Goal: Task Accomplishment & Management: Manage account settings

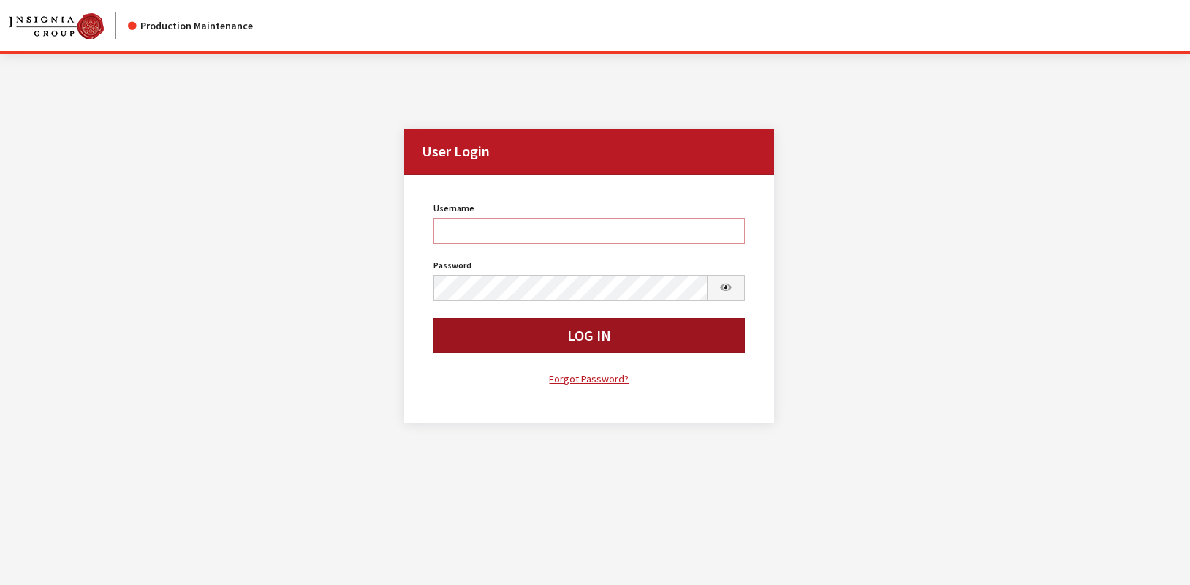
type input "rgoodwin"
click at [486, 349] on button "Log In" at bounding box center [589, 335] width 311 height 35
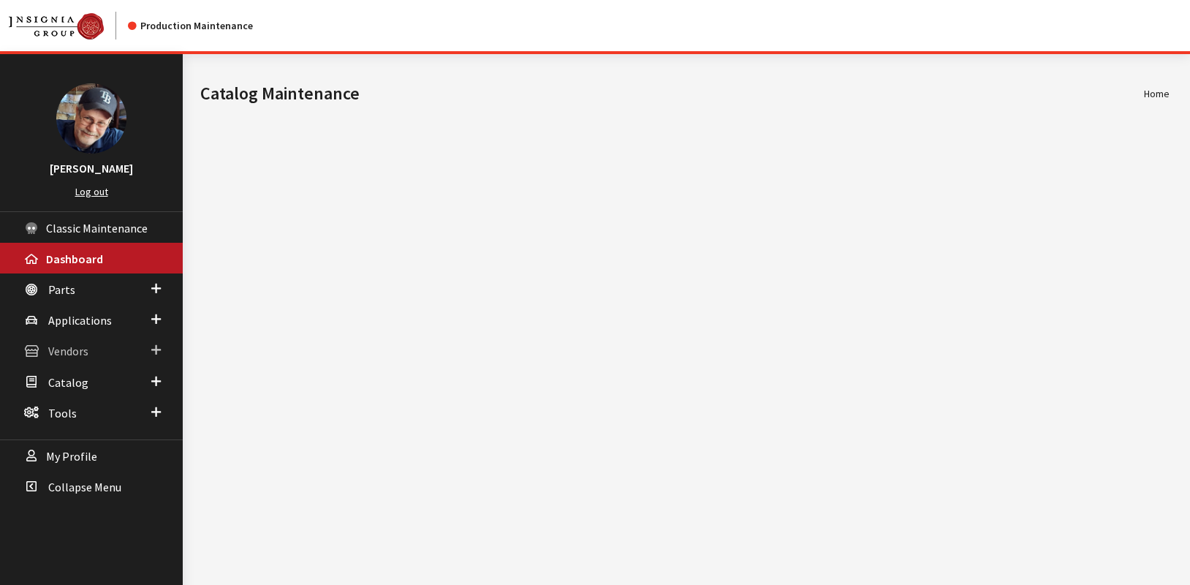
click at [75, 352] on span "Vendors" at bounding box center [68, 351] width 40 height 15
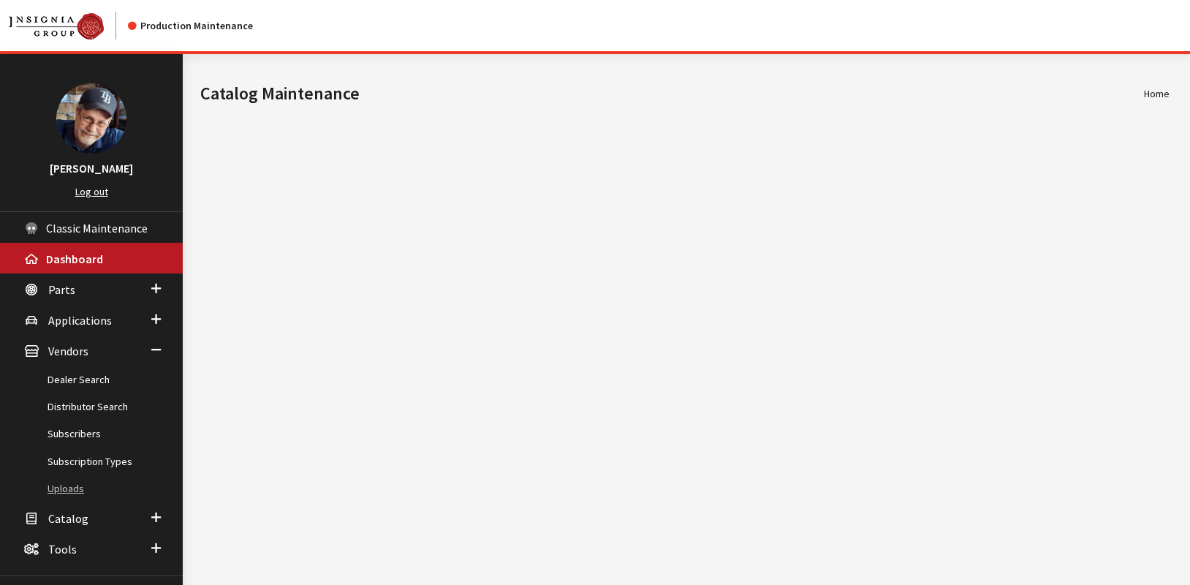
click at [75, 488] on link "Uploads" at bounding box center [91, 488] width 183 height 27
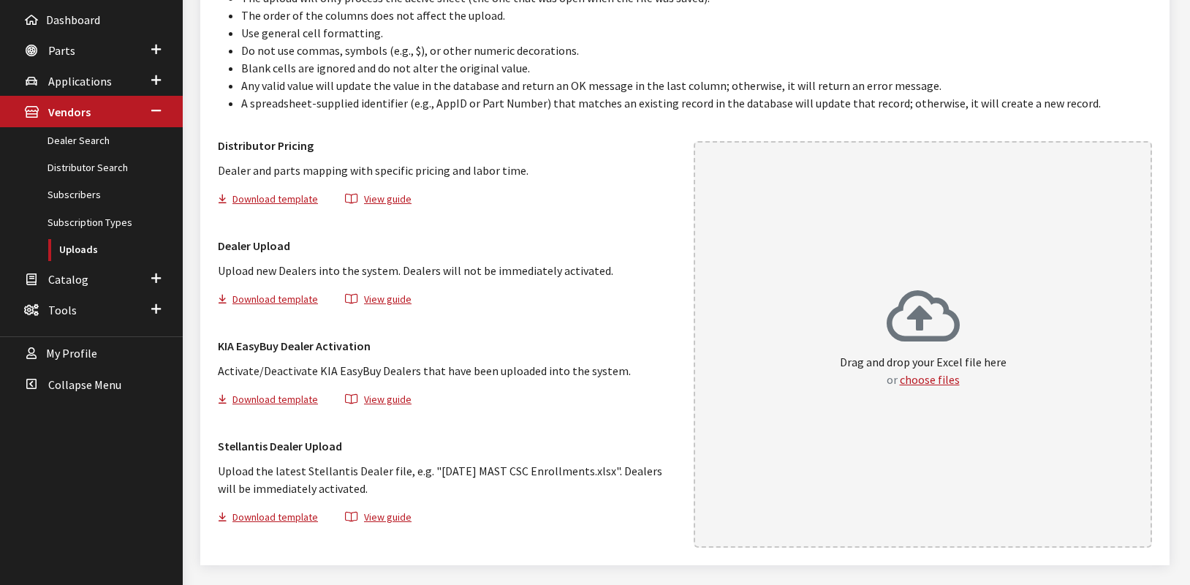
scroll to position [242, 0]
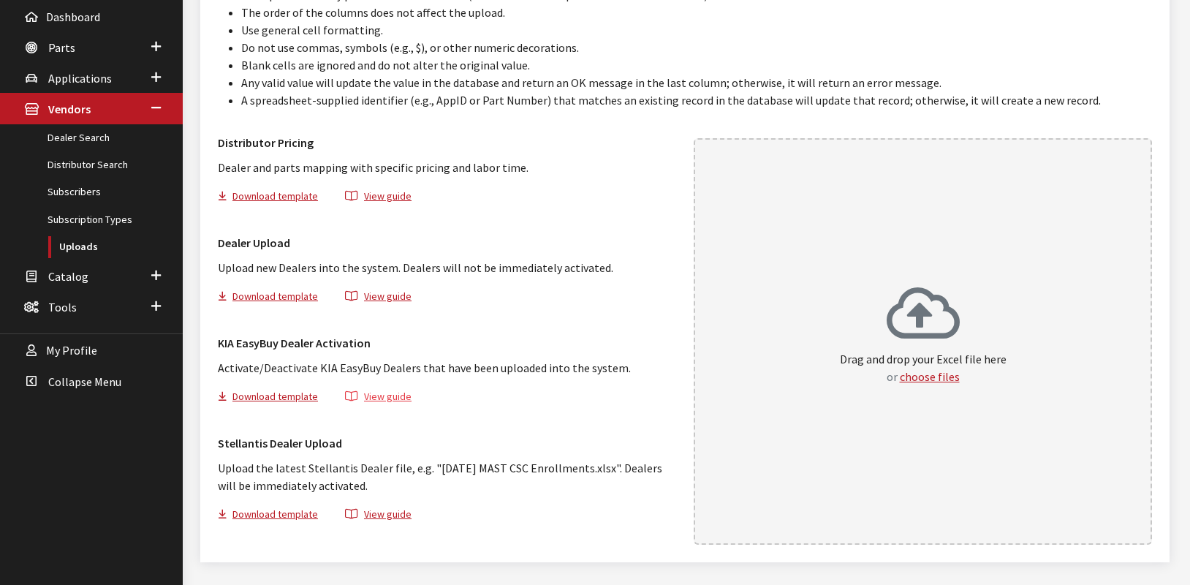
click at [393, 395] on button "View guide" at bounding box center [378, 398] width 91 height 21
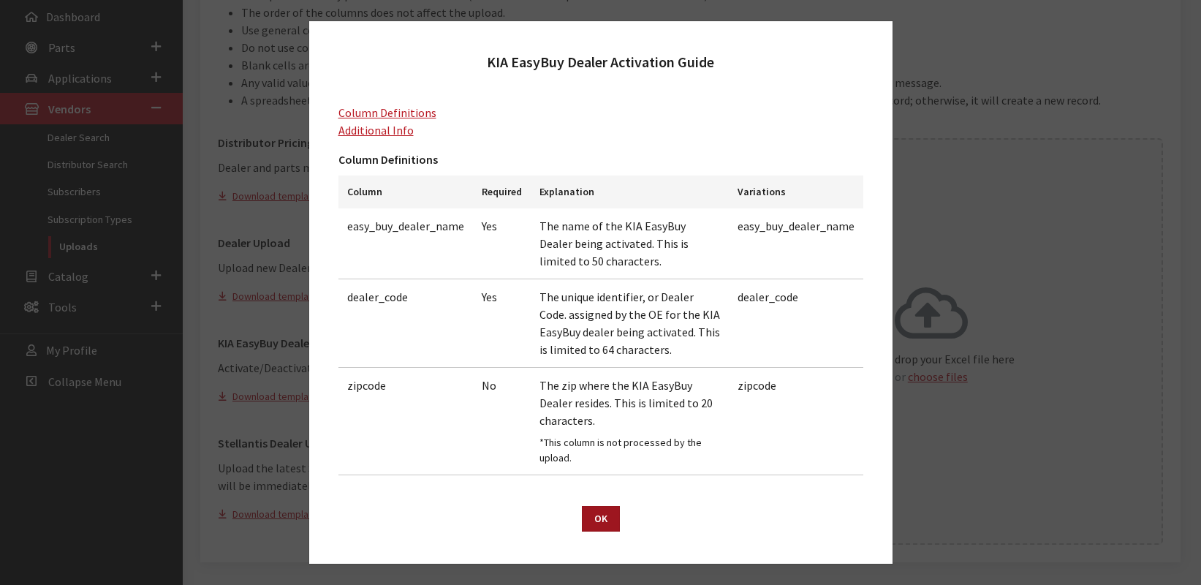
click at [597, 517] on button "OK" at bounding box center [601, 519] width 38 height 26
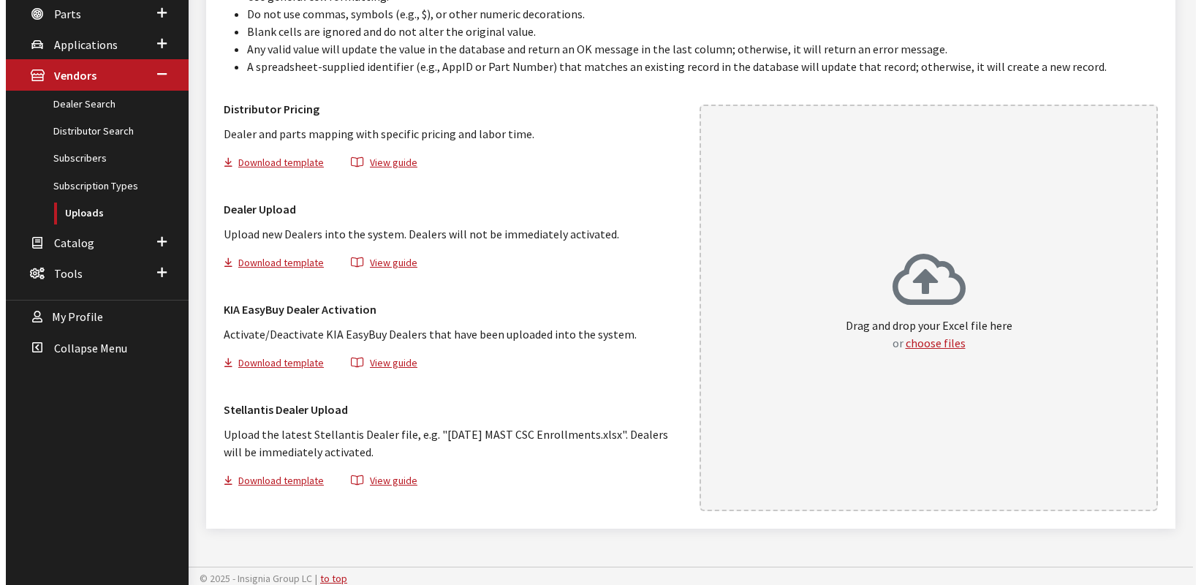
scroll to position [281, 0]
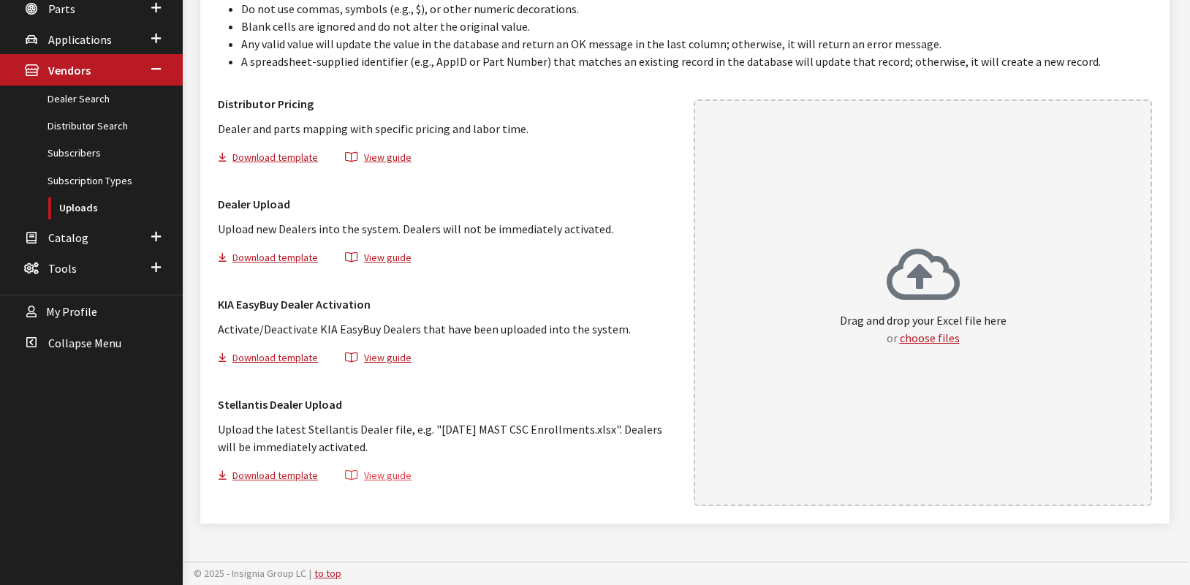
click at [377, 475] on button "View guide" at bounding box center [378, 477] width 91 height 21
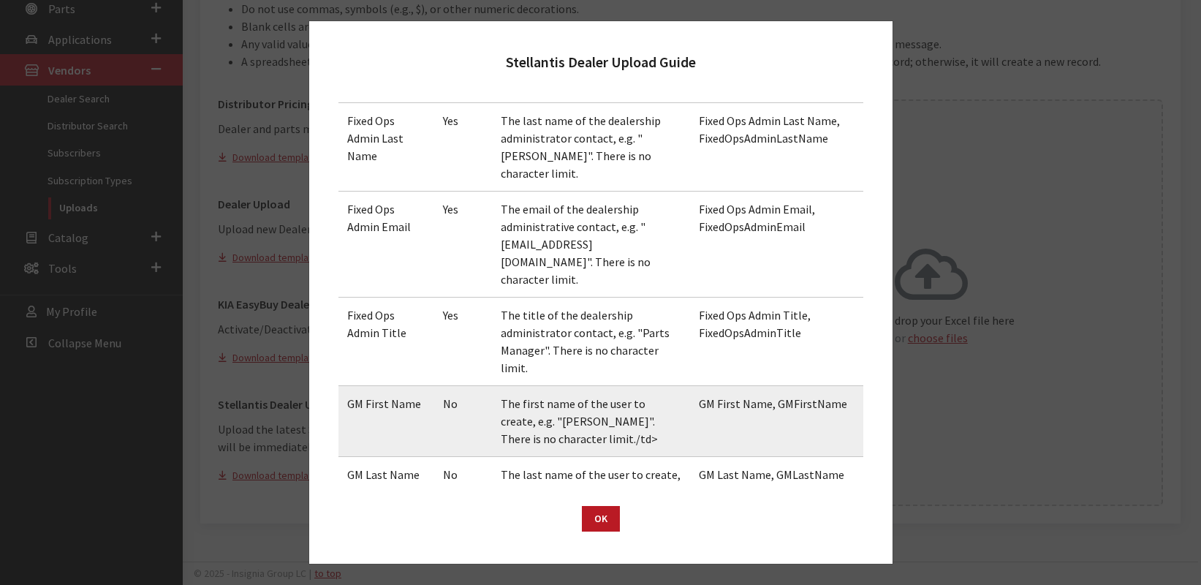
scroll to position [1347, 0]
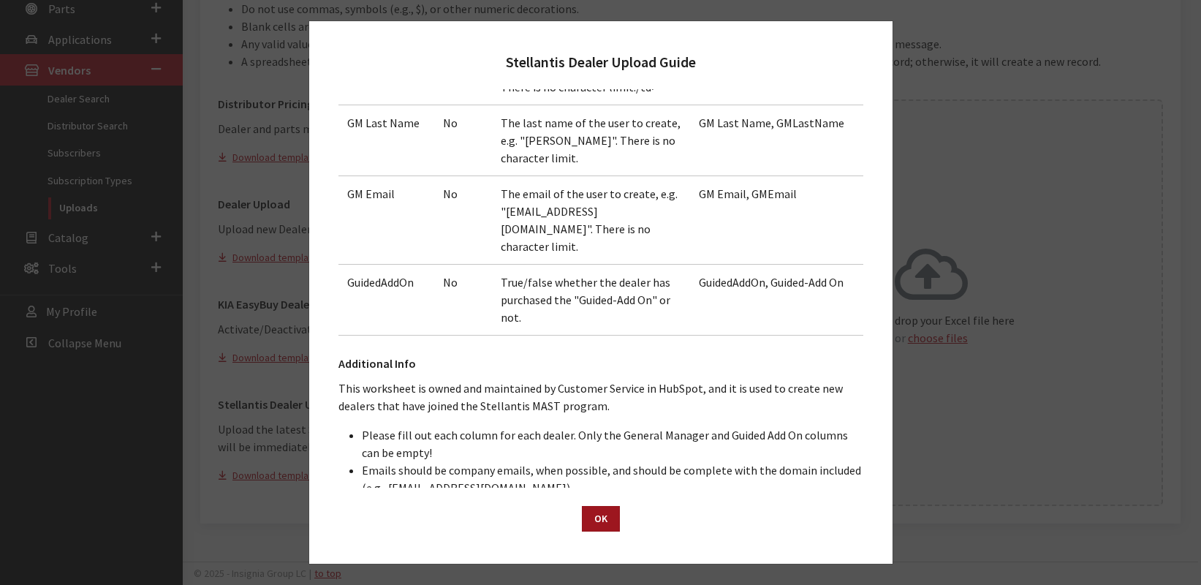
click at [601, 523] on button "OK" at bounding box center [601, 519] width 38 height 26
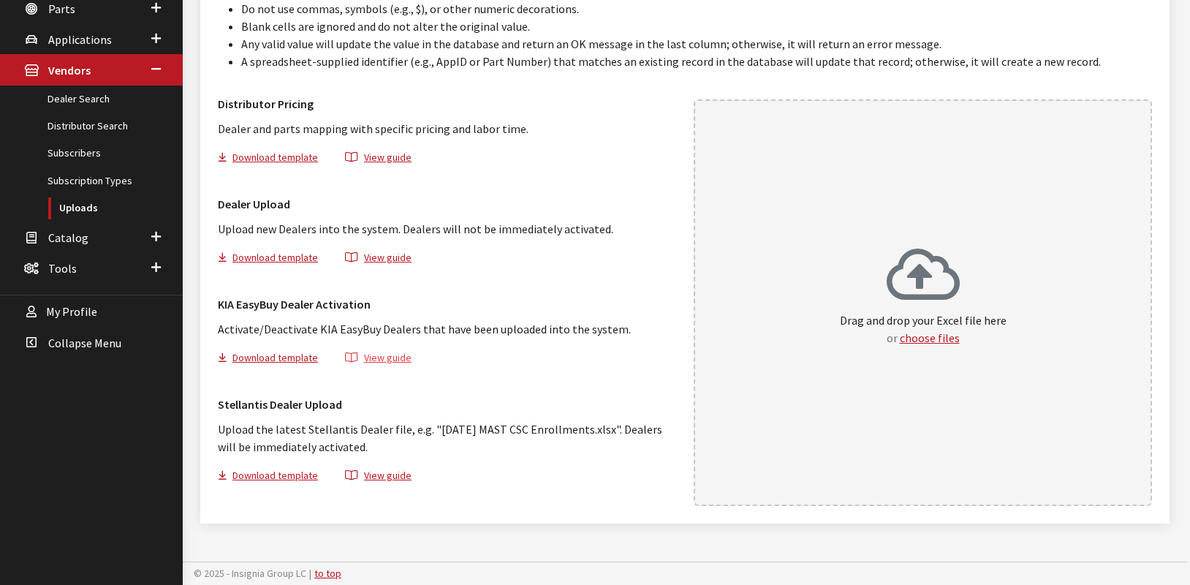
click at [384, 363] on button "View guide" at bounding box center [378, 360] width 91 height 21
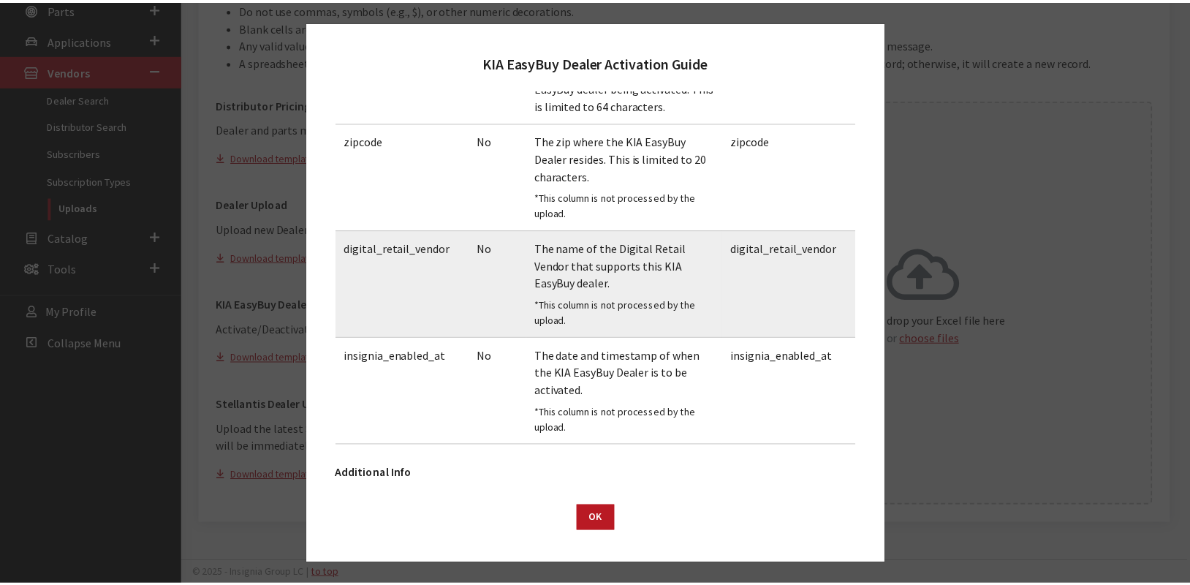
scroll to position [360, 0]
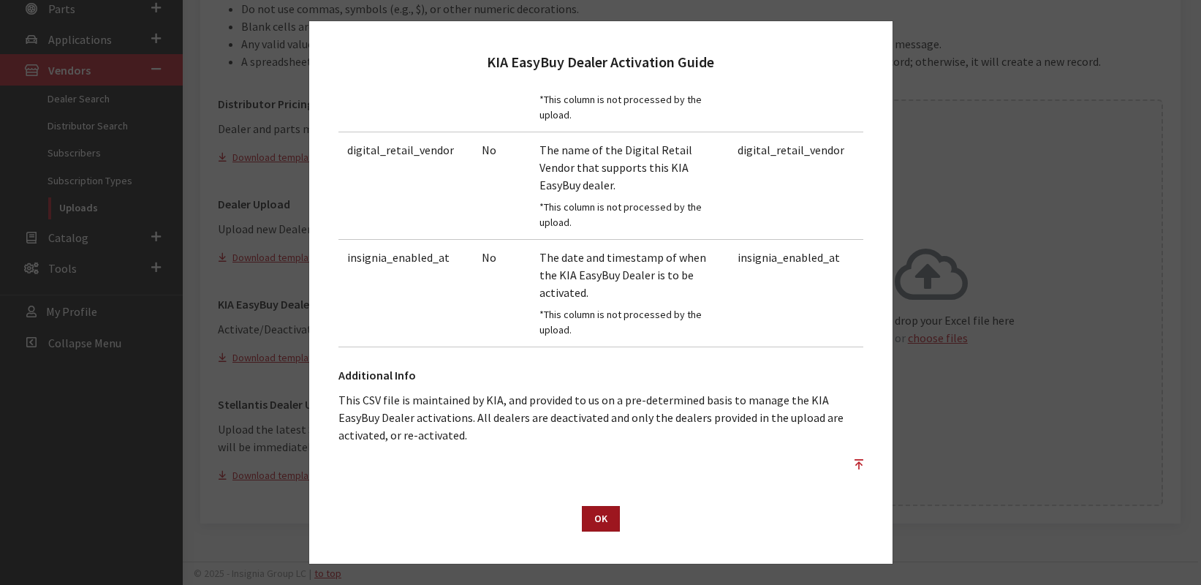
click at [599, 520] on button "OK" at bounding box center [601, 519] width 38 height 26
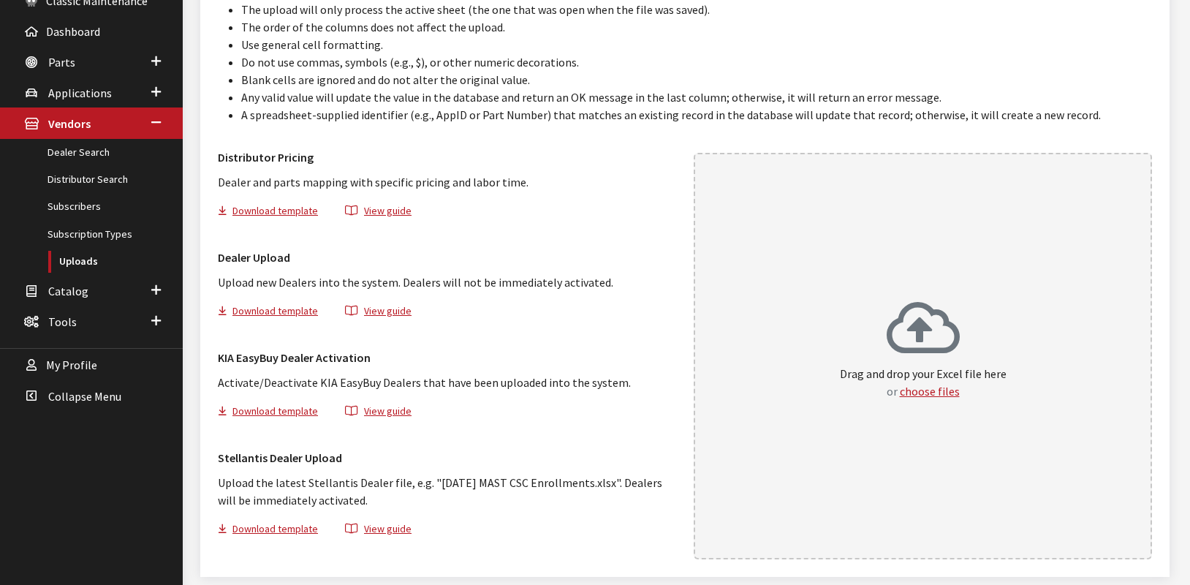
scroll to position [242, 0]
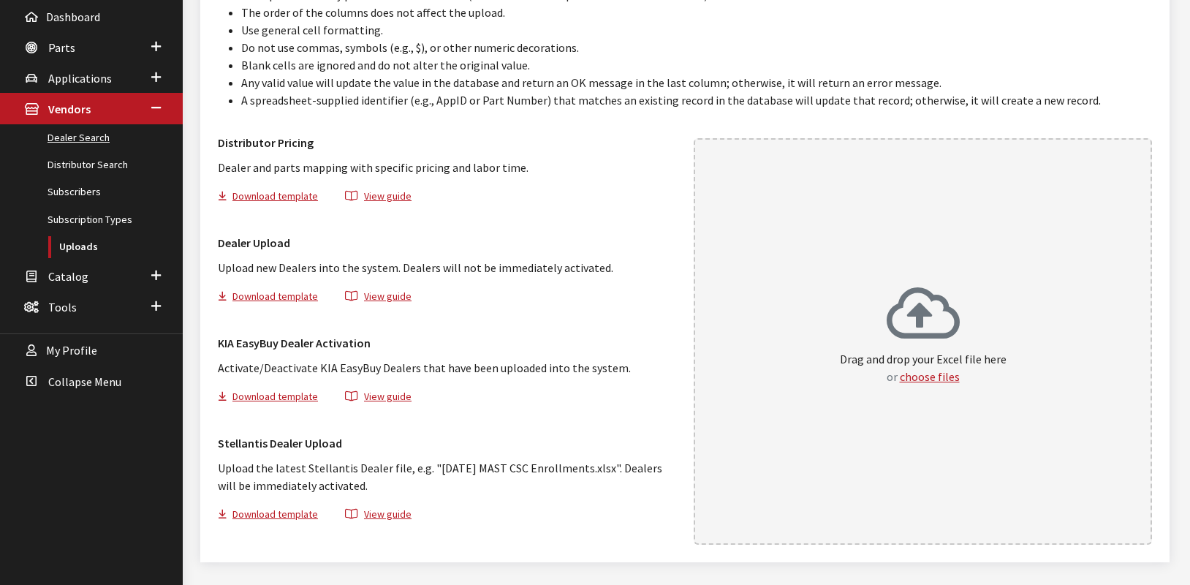
click at [83, 139] on link "Dealer Search" at bounding box center [91, 137] width 183 height 27
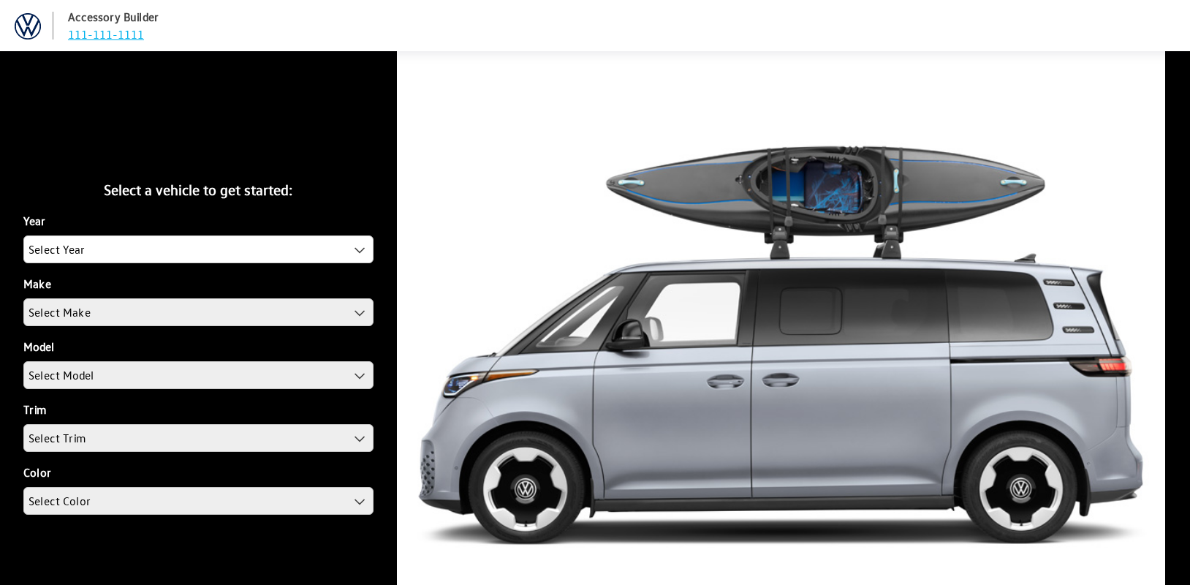
click at [480, 26] on nav "Accessory Builder 111-111-1111" at bounding box center [598, 25] width 1185 height 35
click at [536, 25] on nav "Accessory Builder 111-111-1111" at bounding box center [598, 25] width 1185 height 35
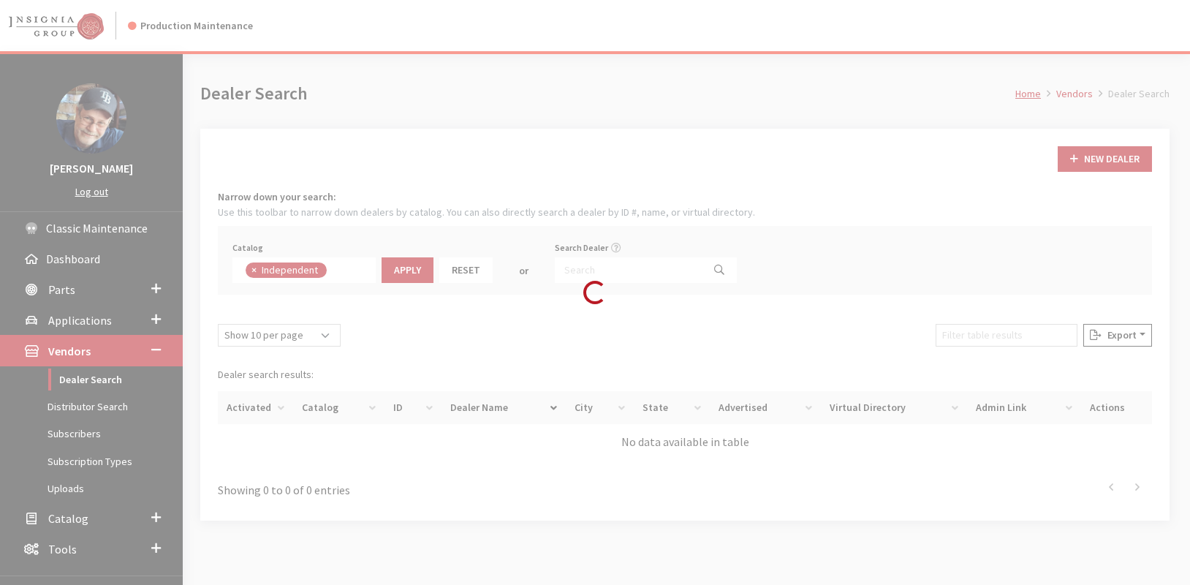
scroll to position [105, 0]
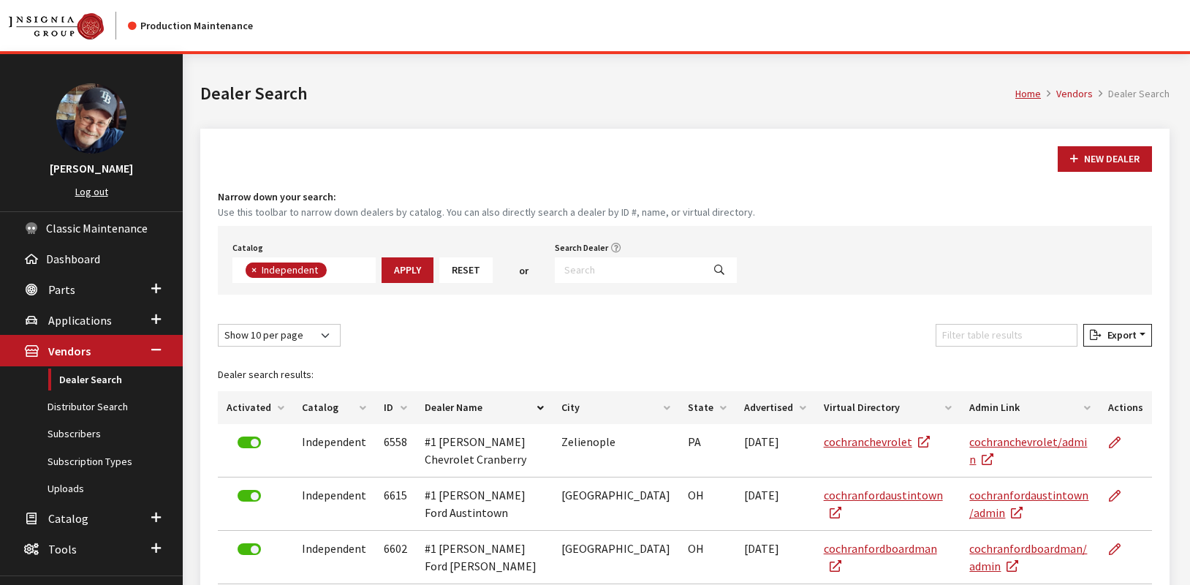
click at [254, 268] on span "×" at bounding box center [254, 269] width 5 height 13
select select
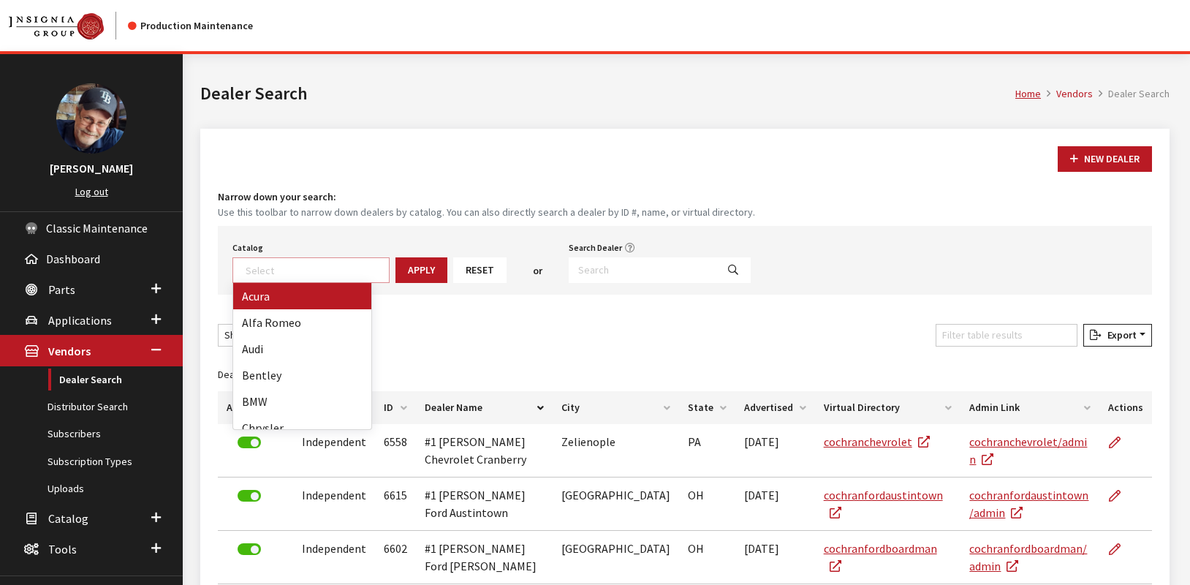
scroll to position [153, 0]
click at [299, 271] on textarea "Search" at bounding box center [317, 269] width 143 height 13
type textarea "KIA"
select select "18"
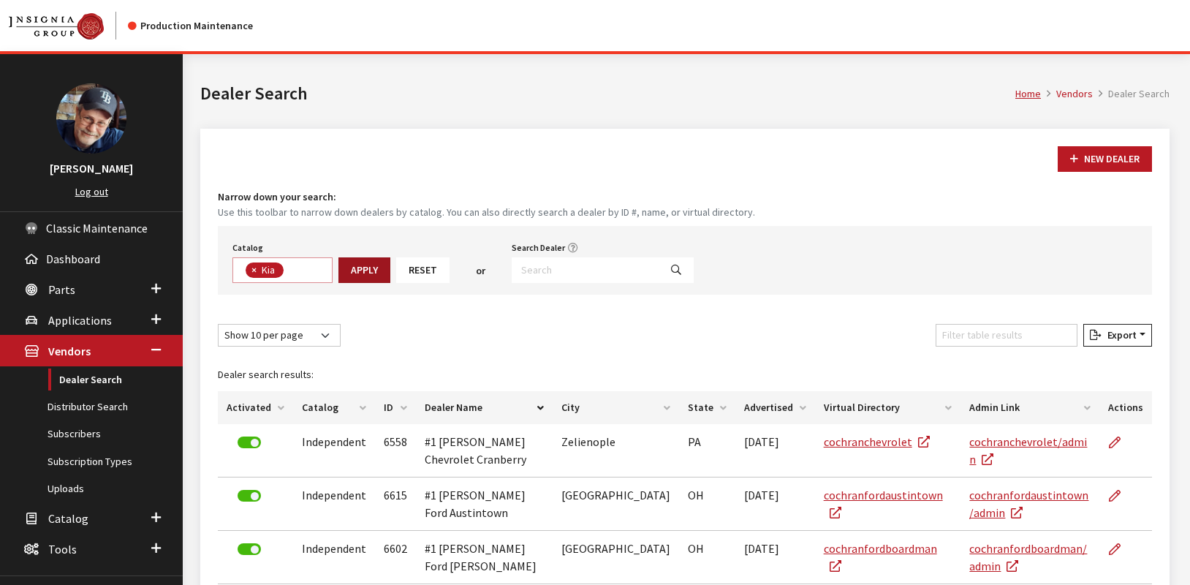
click at [348, 279] on button "Apply" at bounding box center [365, 270] width 52 height 26
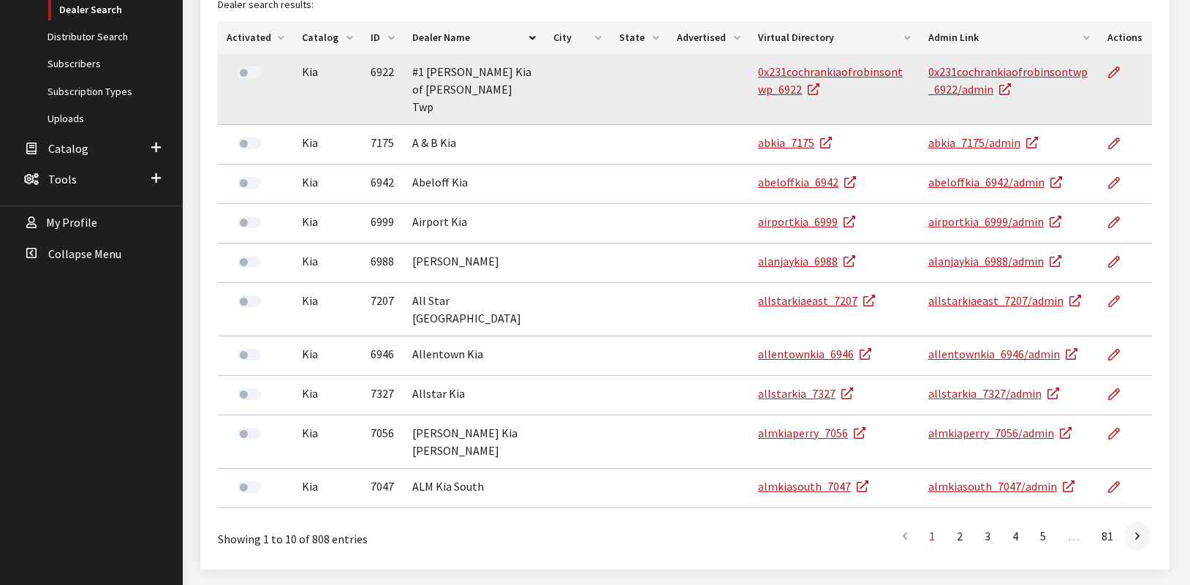
scroll to position [371, 0]
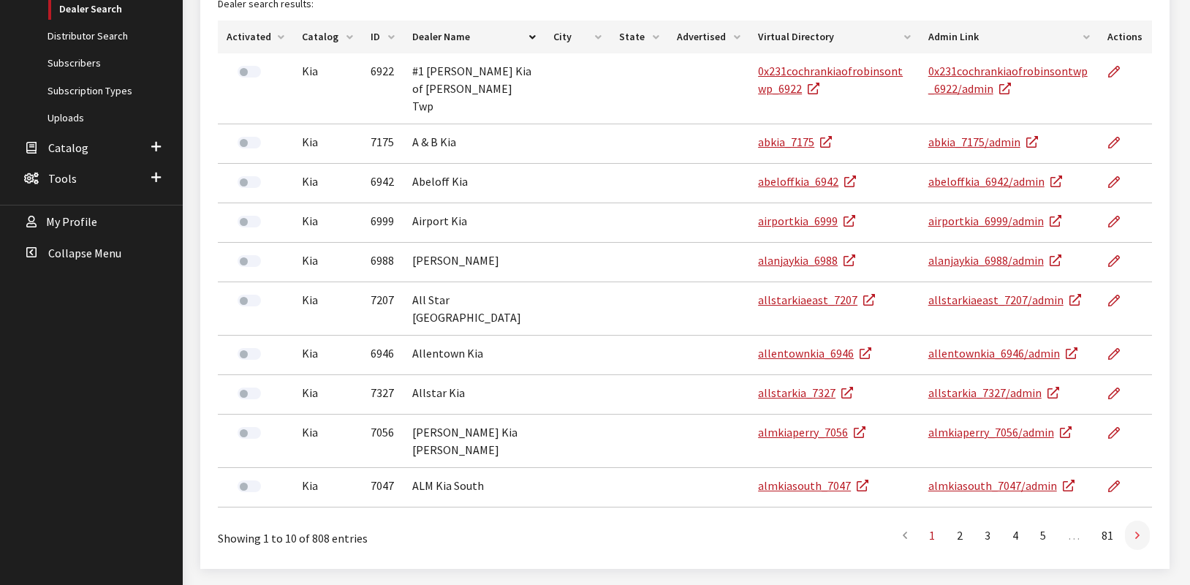
click at [1141, 521] on link at bounding box center [1137, 535] width 25 height 29
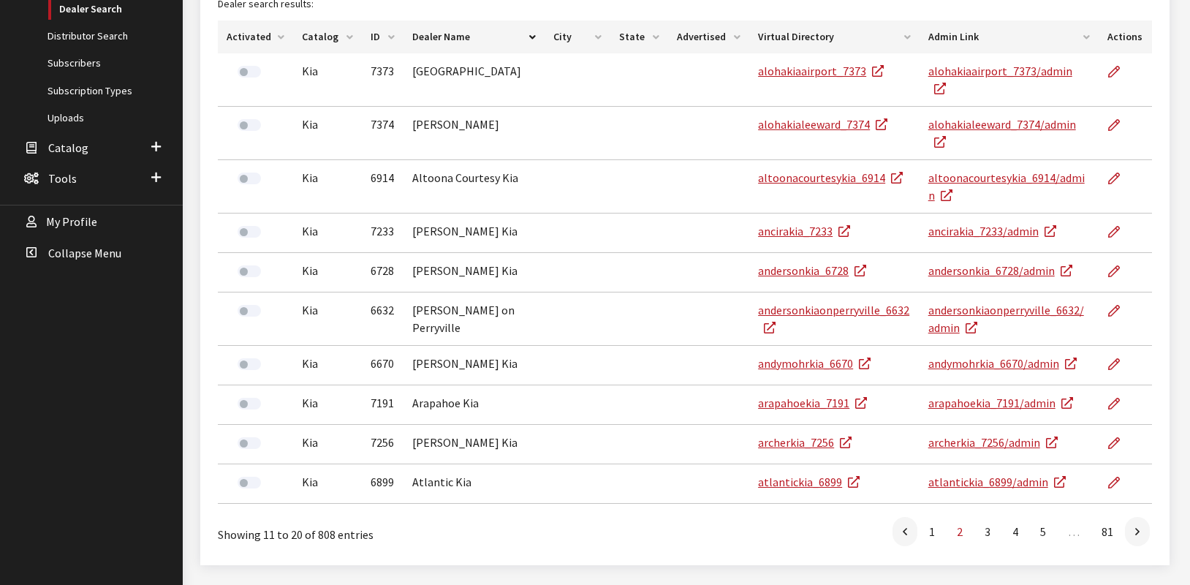
click at [1141, 517] on link at bounding box center [1137, 531] width 25 height 29
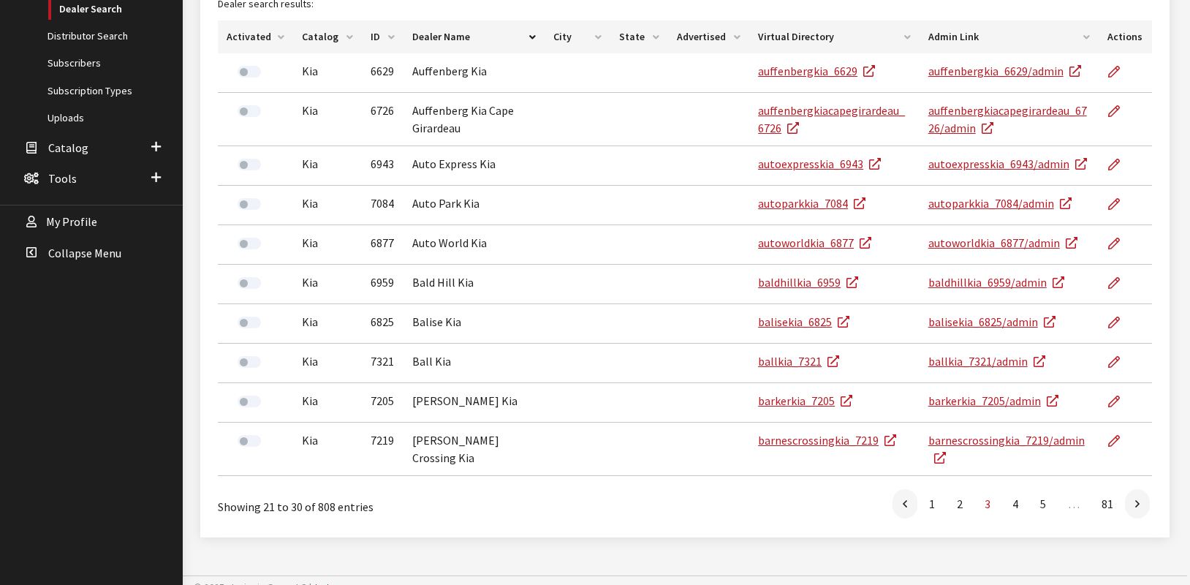
click at [1141, 489] on link at bounding box center [1137, 503] width 25 height 29
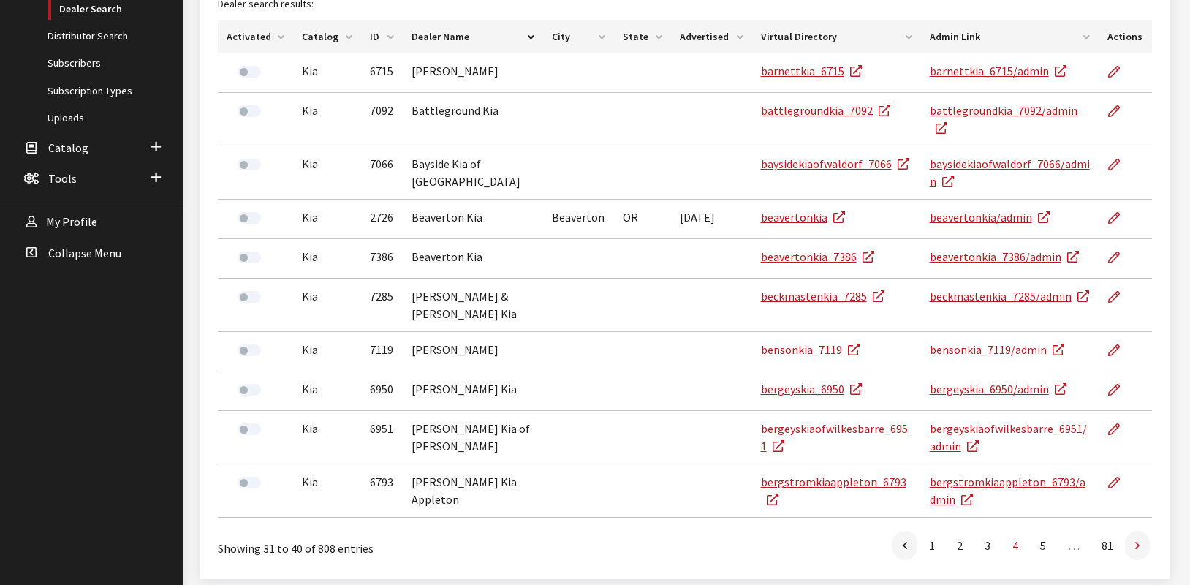
click at [1138, 540] on icon at bounding box center [1138, 546] width 4 height 12
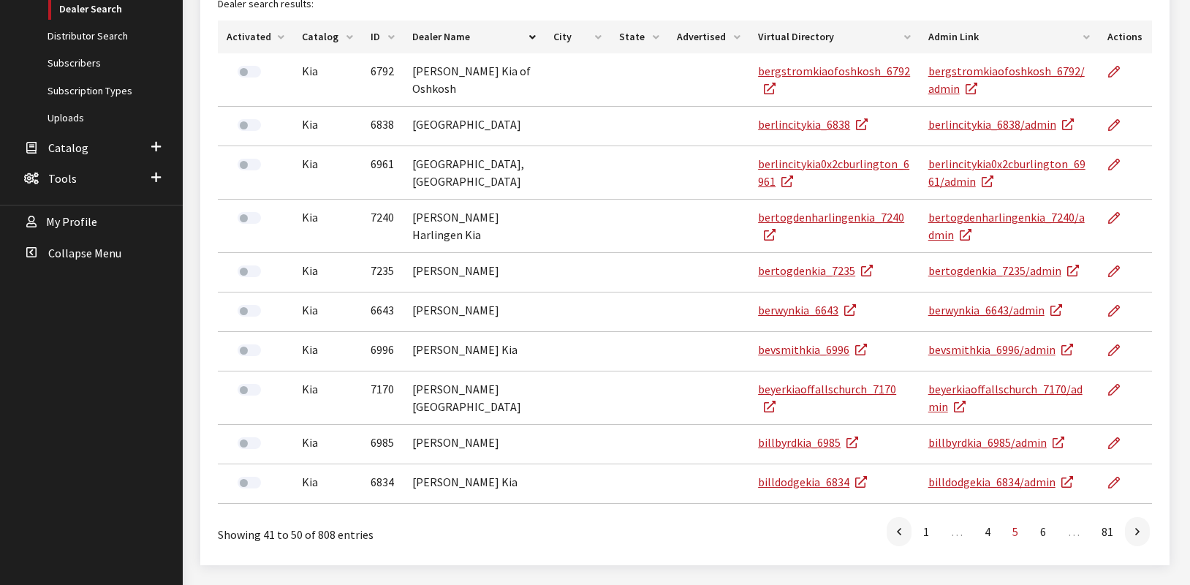
click at [1138, 519] on link at bounding box center [1137, 531] width 25 height 29
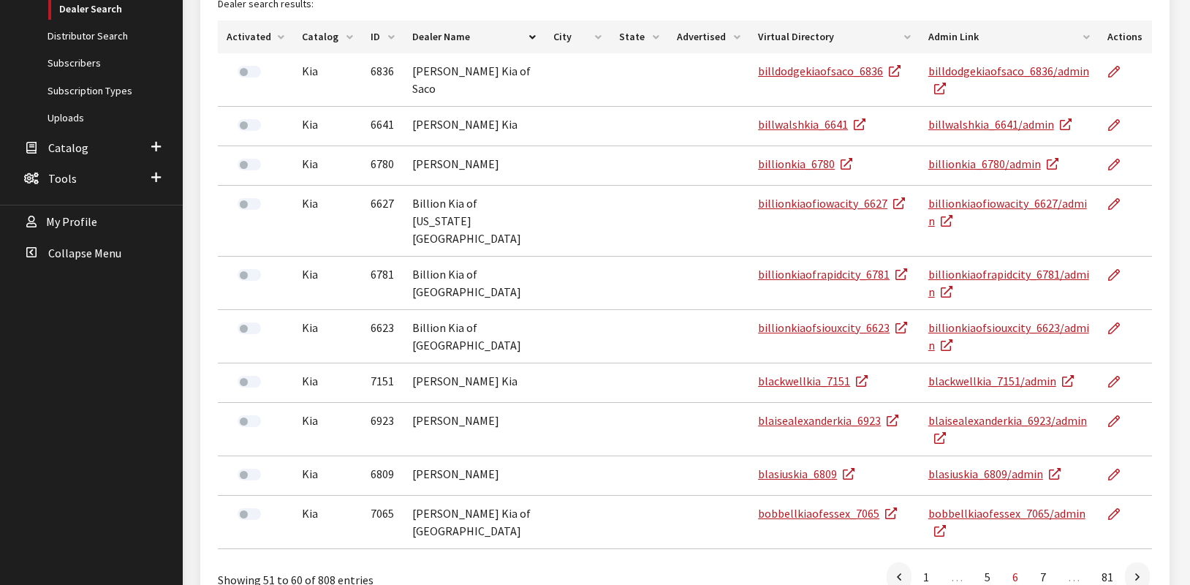
click at [1138, 519] on td at bounding box center [1126, 522] width 54 height 53
click at [1138, 572] on icon at bounding box center [1138, 578] width 4 height 12
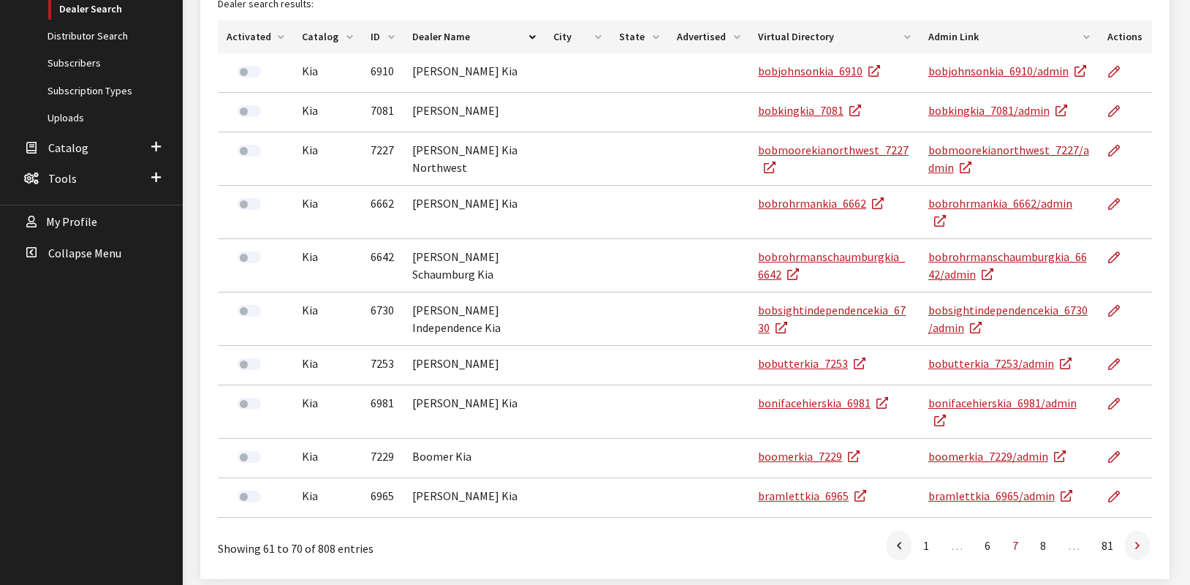
click at [1144, 531] on link at bounding box center [1137, 545] width 25 height 29
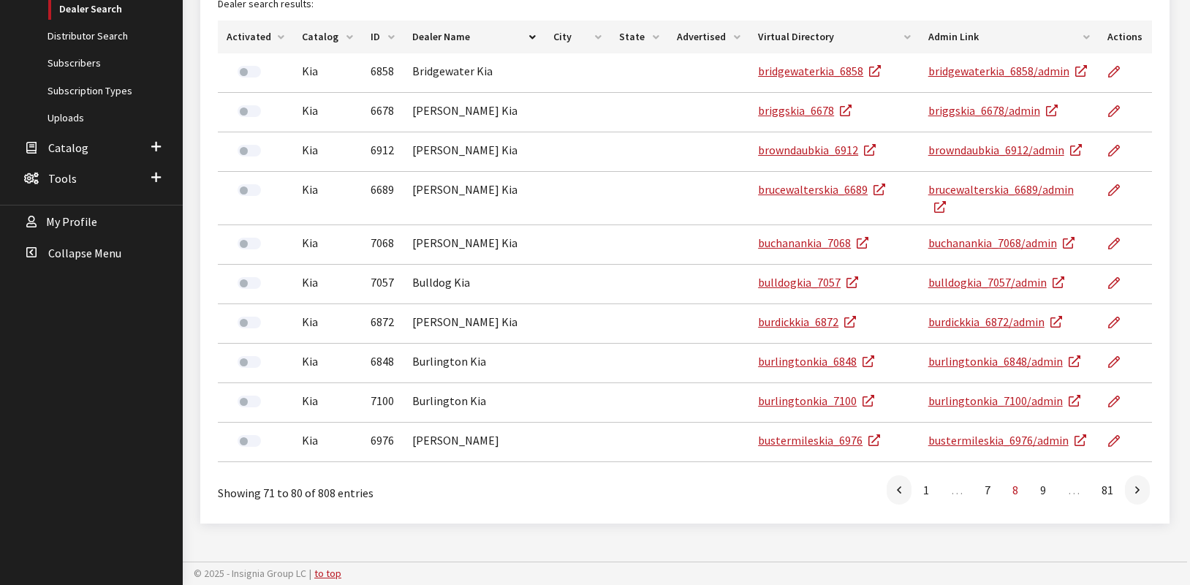
scroll to position [355, 0]
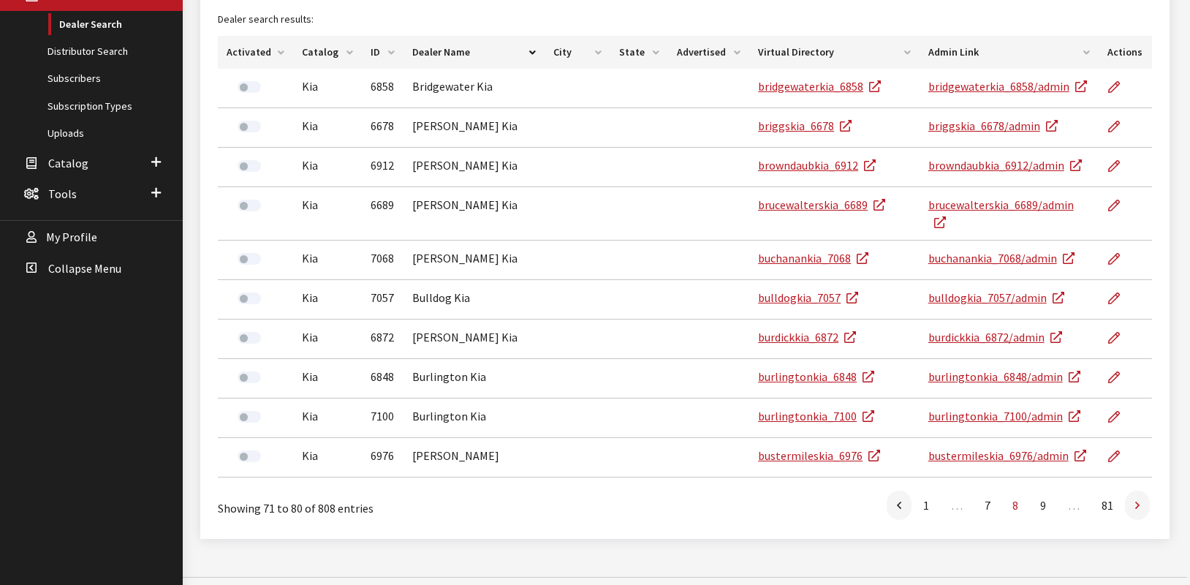
click at [1143, 494] on link at bounding box center [1137, 505] width 25 height 29
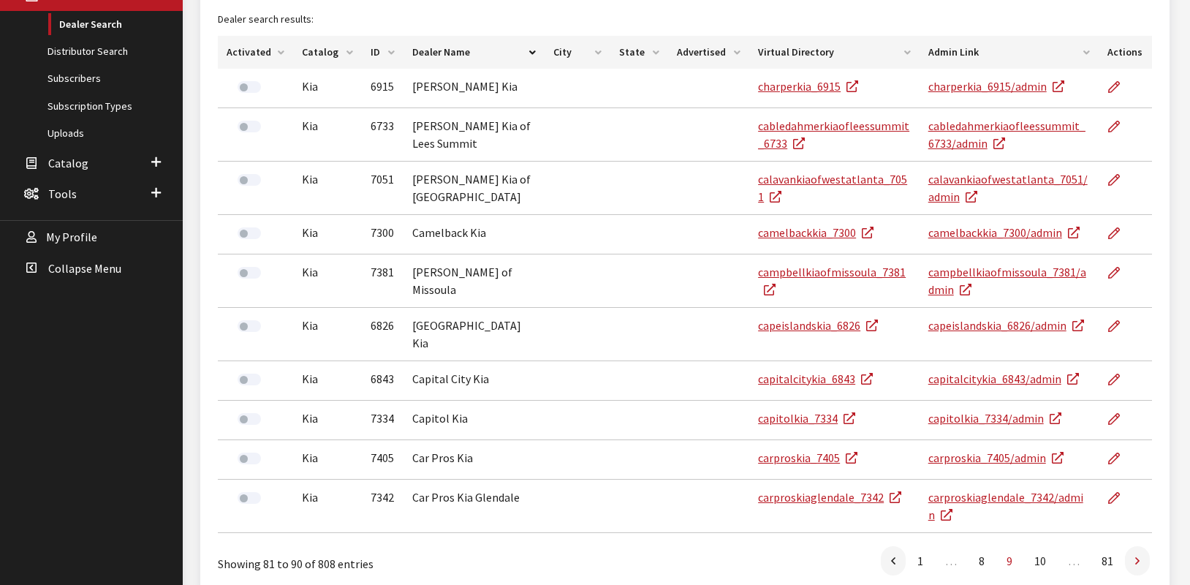
click at [1144, 549] on link at bounding box center [1137, 560] width 25 height 29
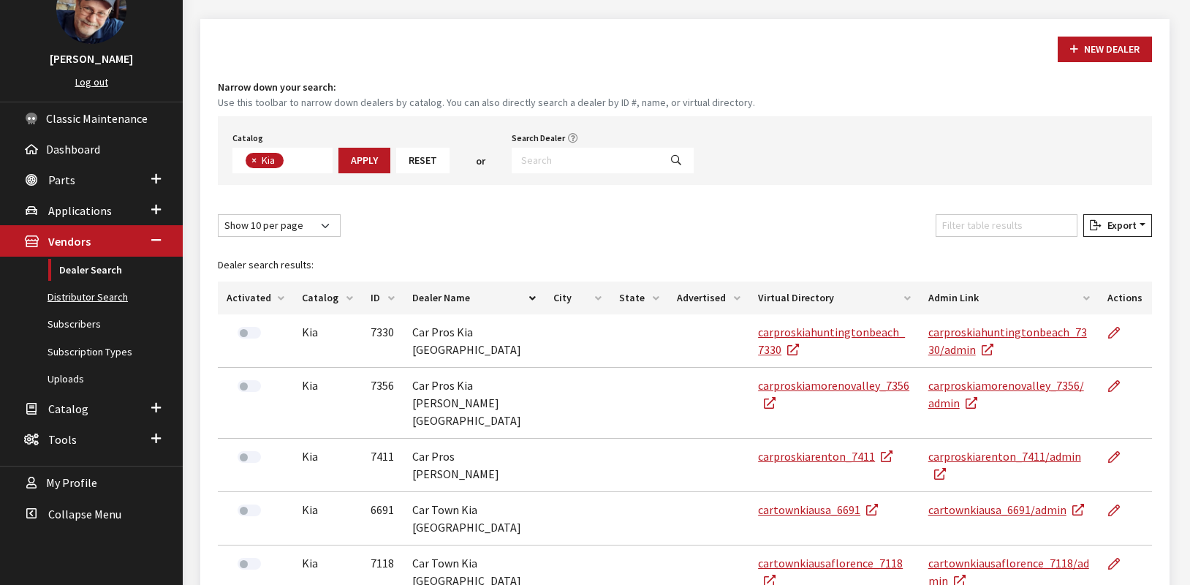
scroll to position [88, 0]
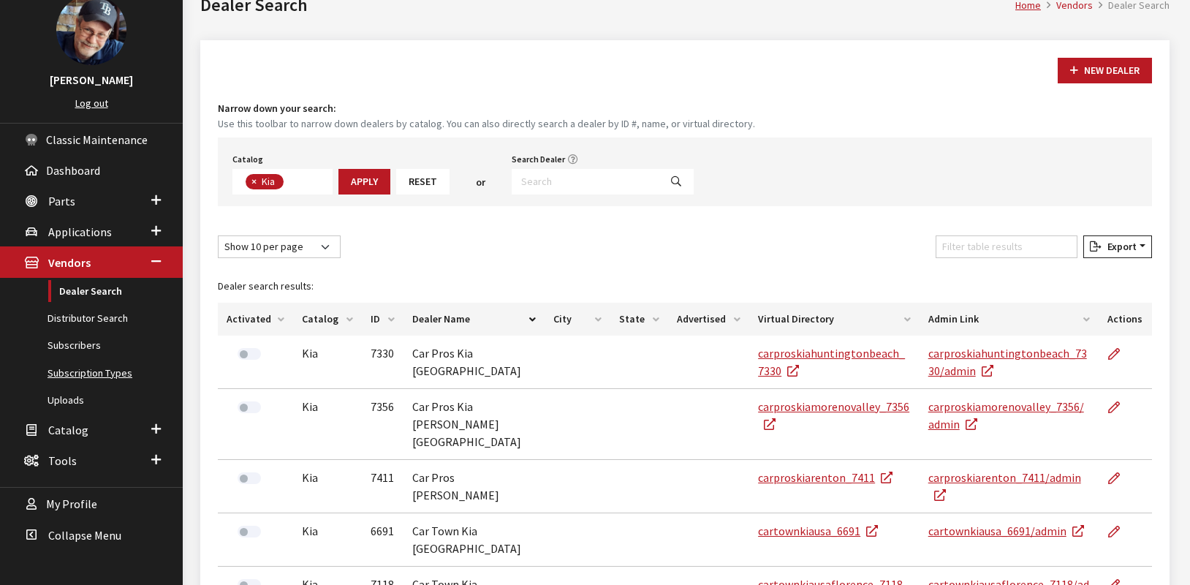
click at [107, 375] on link "Subscription Types" at bounding box center [91, 373] width 183 height 27
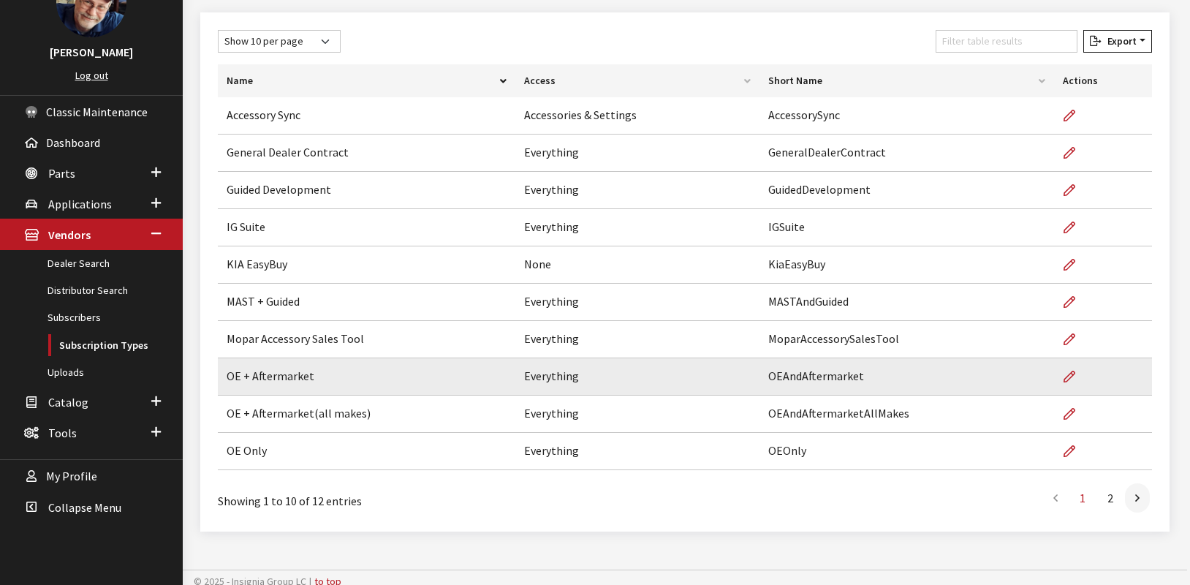
scroll to position [124, 0]
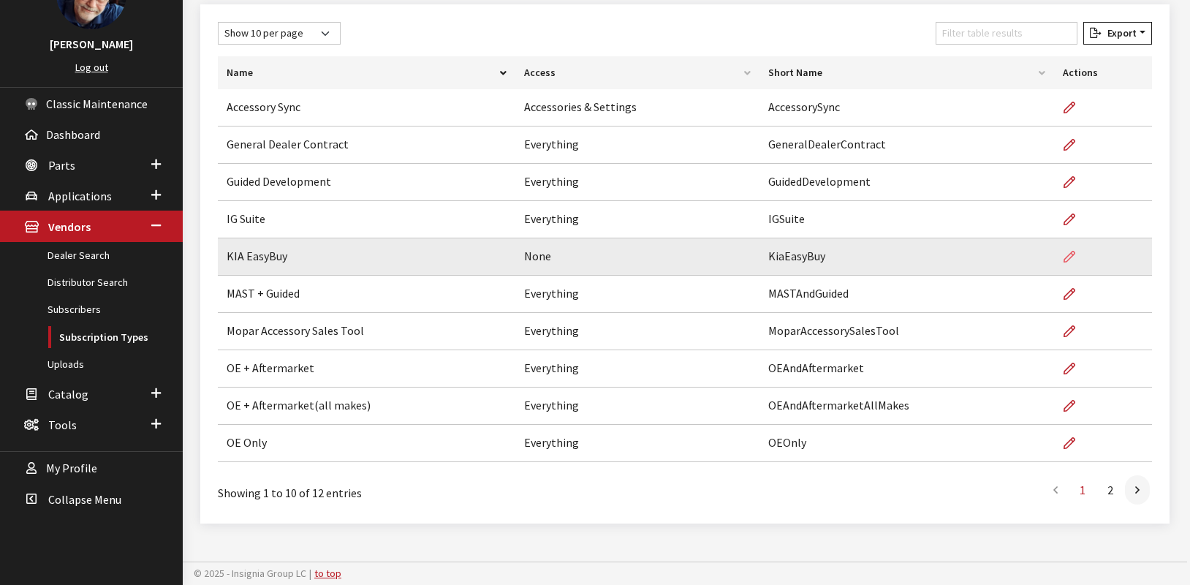
click at [1071, 260] on icon at bounding box center [1070, 258] width 12 height 12
